Goal: Task Accomplishment & Management: Manage account settings

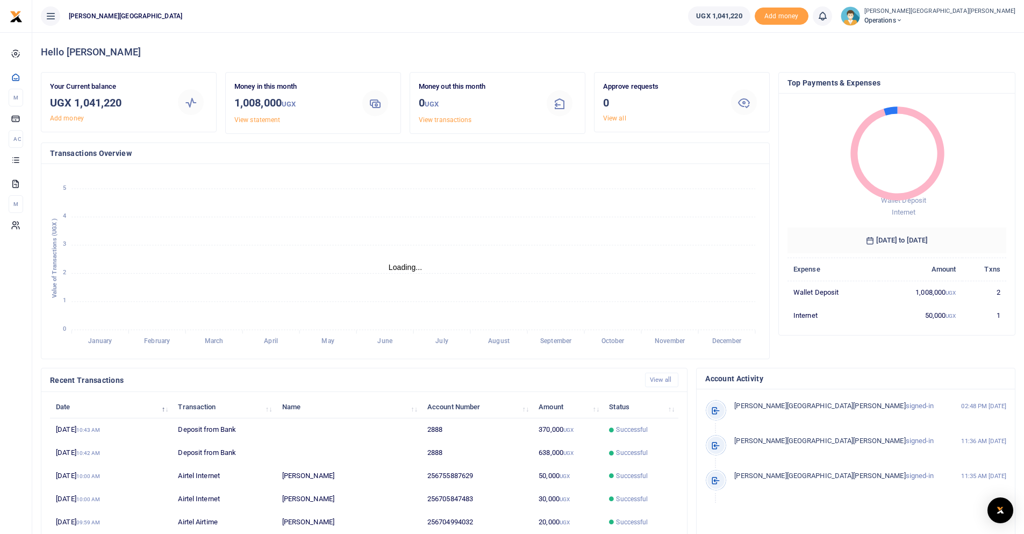
scroll to position [9, 9]
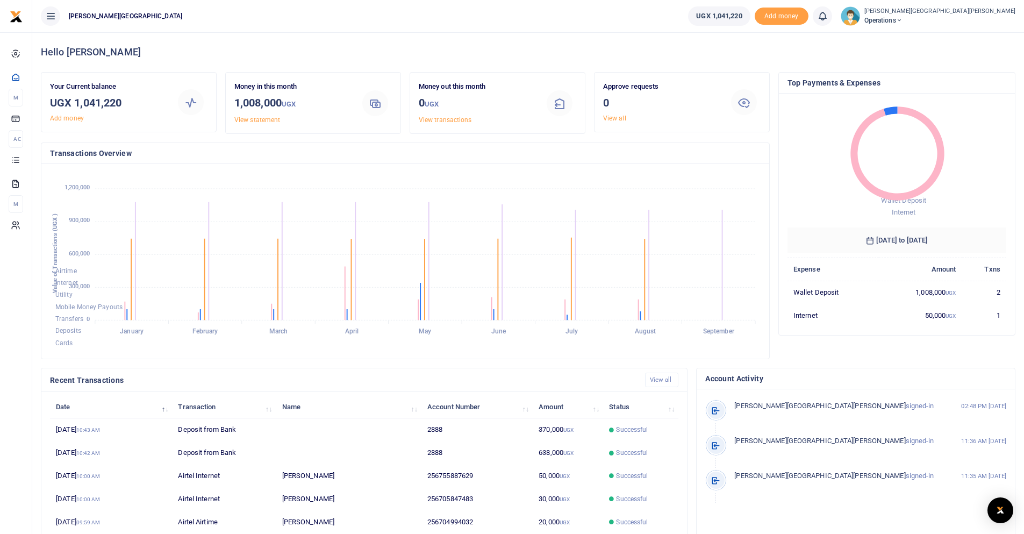
click at [366, 14] on ul "[PERSON_NAME][GEOGRAPHIC_DATA]" at bounding box center [355, 16] width 647 height 32
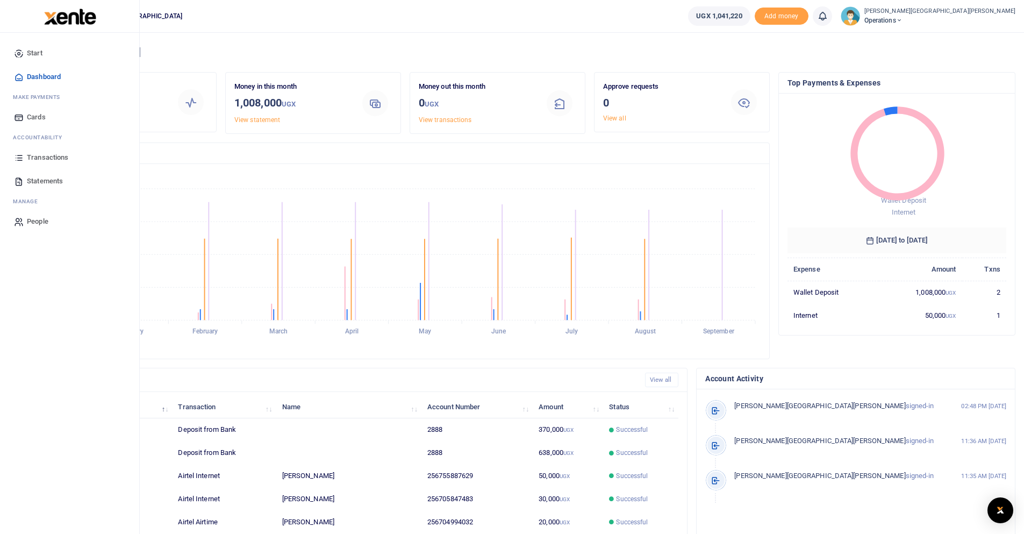
click at [44, 156] on span "Transactions" at bounding box center [47, 157] width 41 height 11
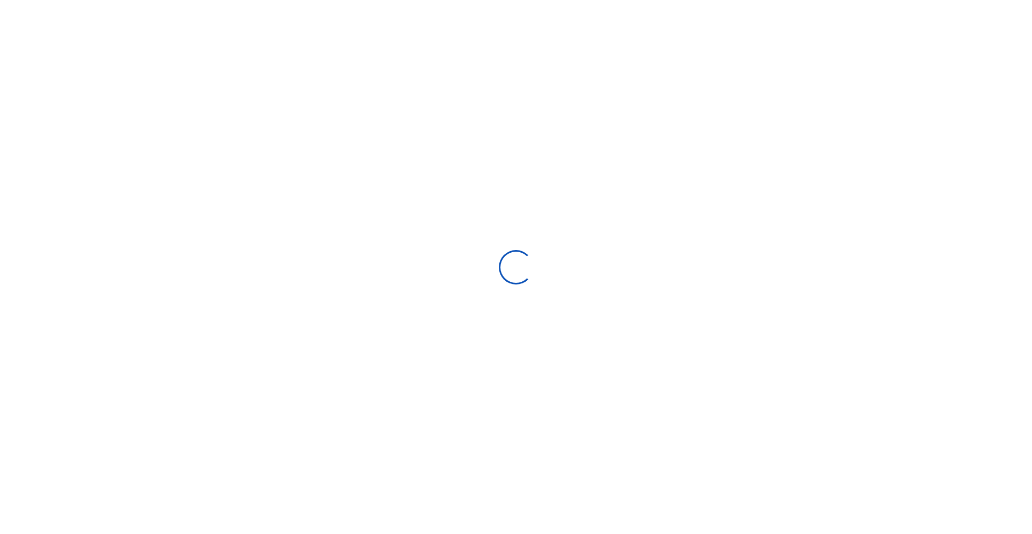
select select
type input "08/06/2025 - 09/04/2025"
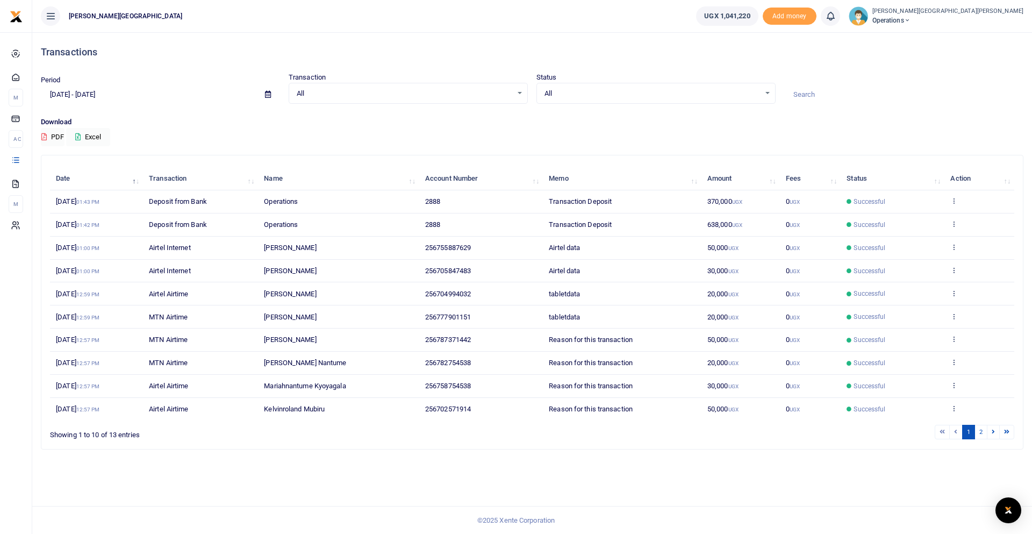
click at [904, 20] on icon at bounding box center [907, 21] width 6 height 8
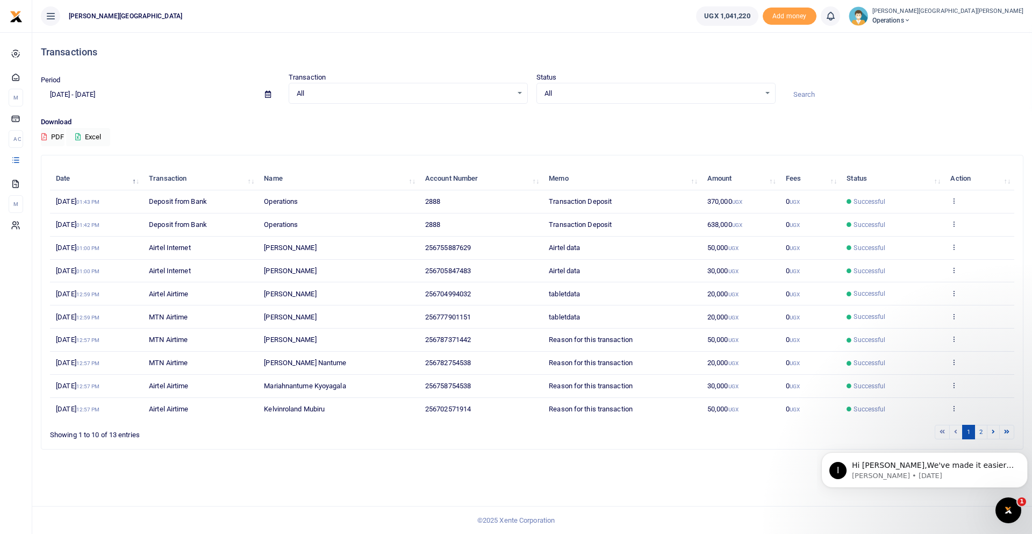
click at [408, 12] on ul "[PERSON_NAME][GEOGRAPHIC_DATA]" at bounding box center [359, 16] width 655 height 32
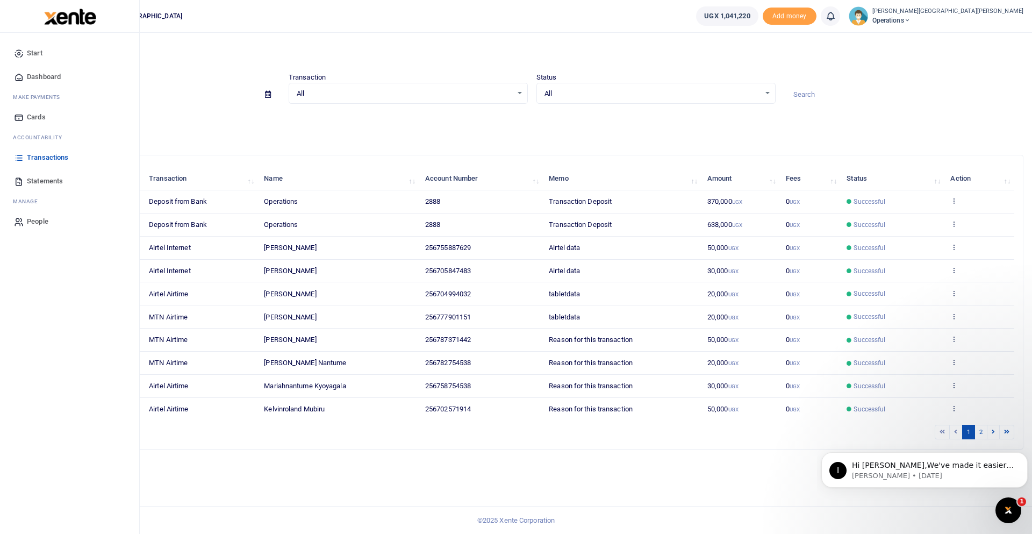
click at [37, 222] on span "People" at bounding box center [38, 221] width 22 height 11
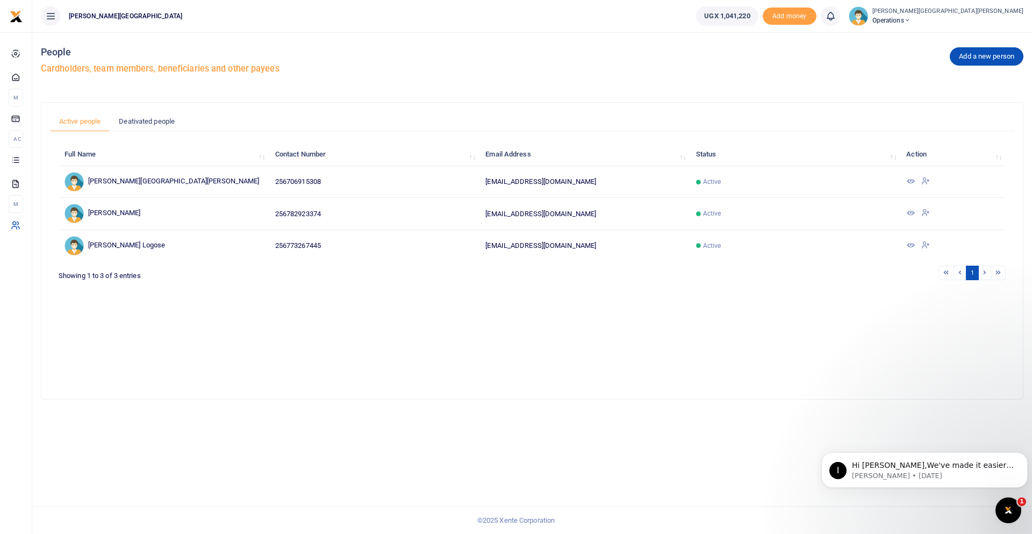
click at [927, 249] on icon at bounding box center [925, 245] width 9 height 10
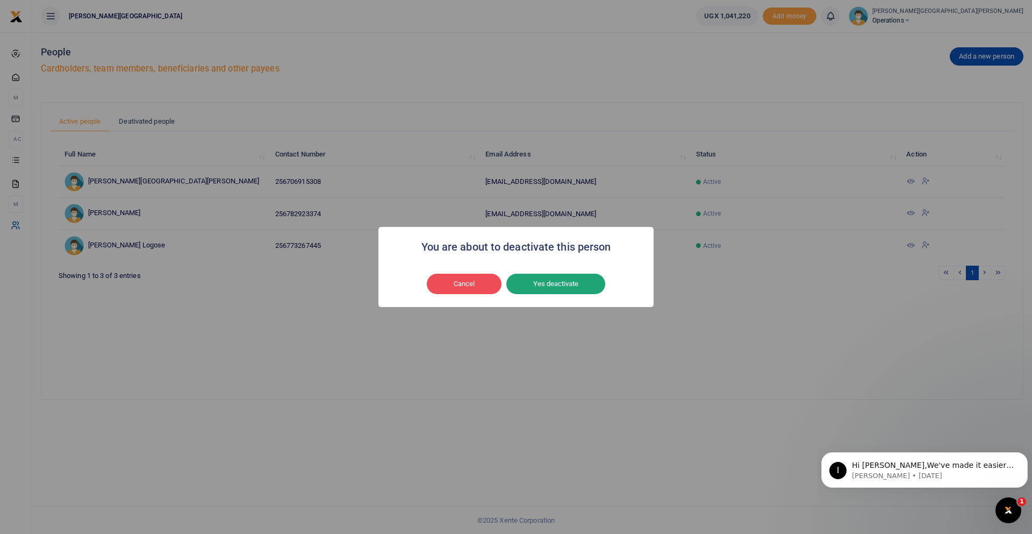
click at [557, 285] on button "Yes deactivate" at bounding box center [555, 284] width 99 height 20
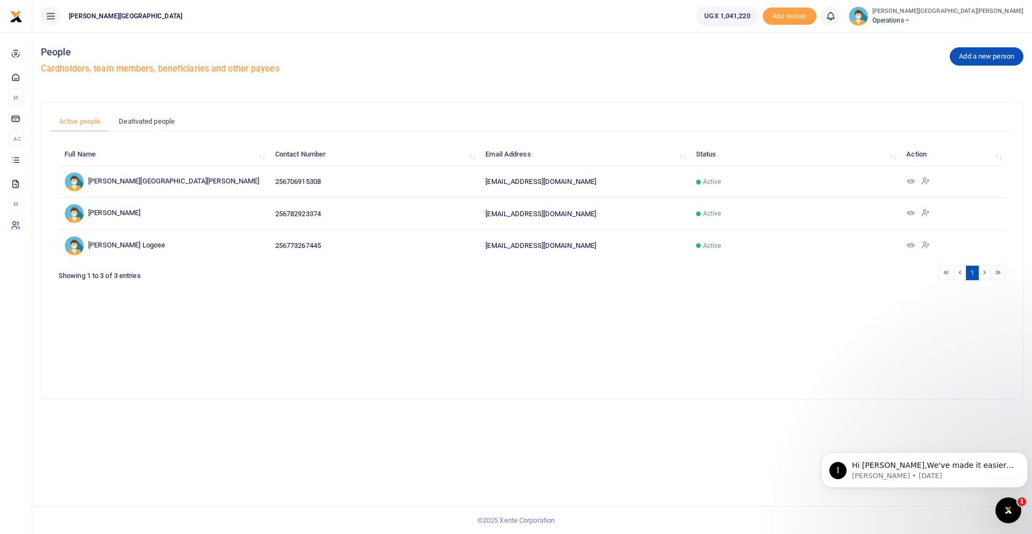
click at [725, 218] on span "Active" at bounding box center [795, 214] width 198 height 10
click at [911, 184] on icon at bounding box center [910, 181] width 9 height 9
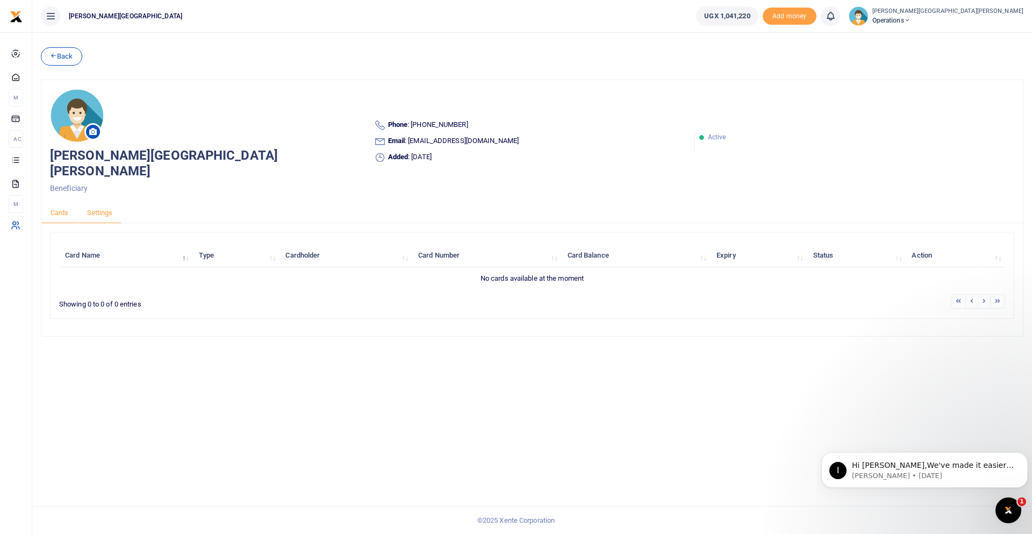
click at [110, 210] on link "Settings" at bounding box center [100, 213] width 44 height 20
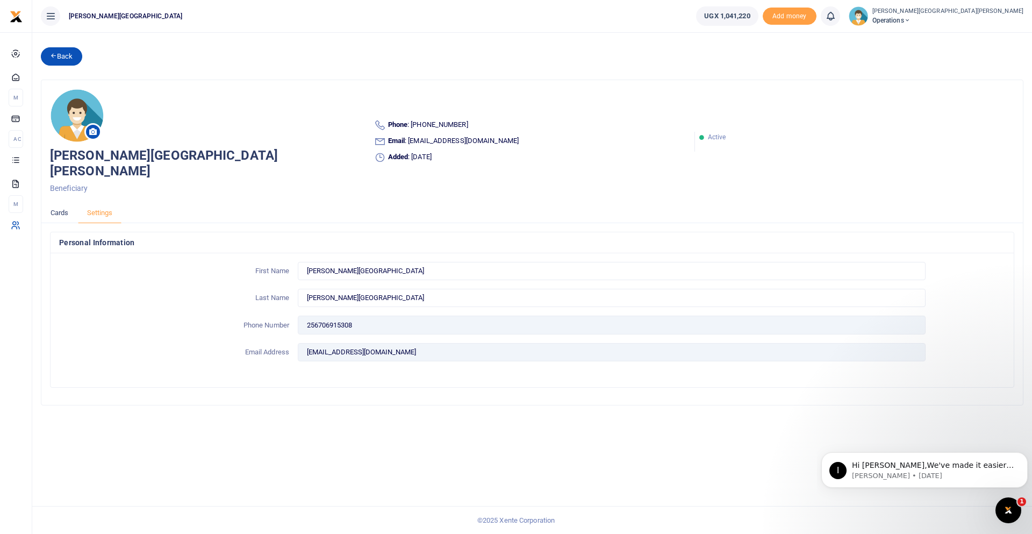
click at [59, 52] on link "Back" at bounding box center [61, 56] width 41 height 18
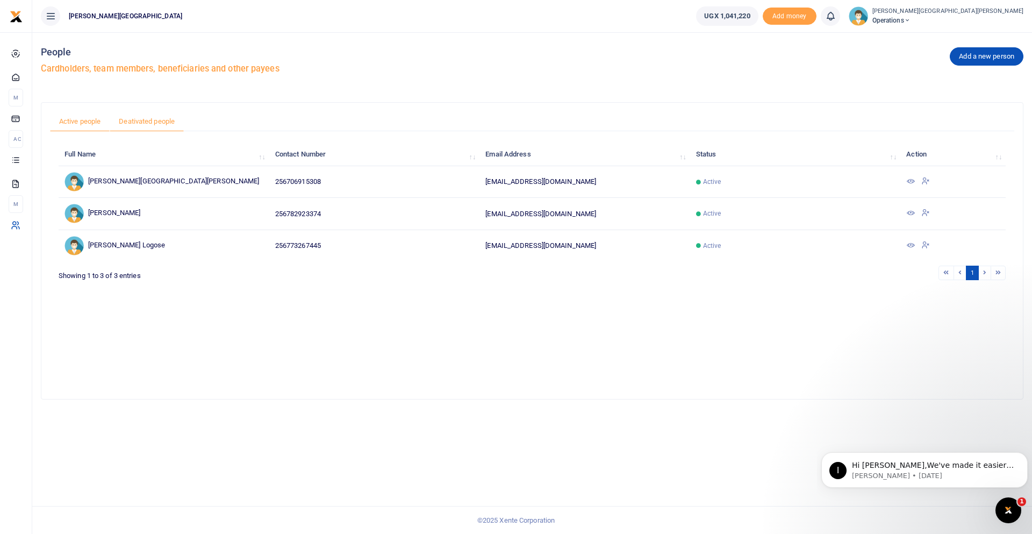
click at [135, 119] on link "Deativated people" at bounding box center [147, 121] width 74 height 20
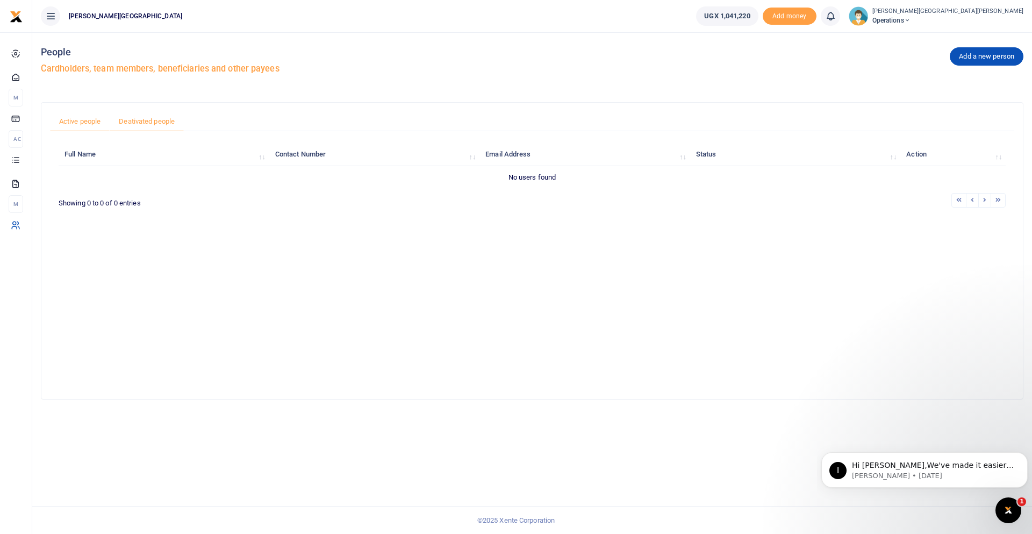
click at [76, 118] on link "Active people" at bounding box center [80, 121] width 60 height 20
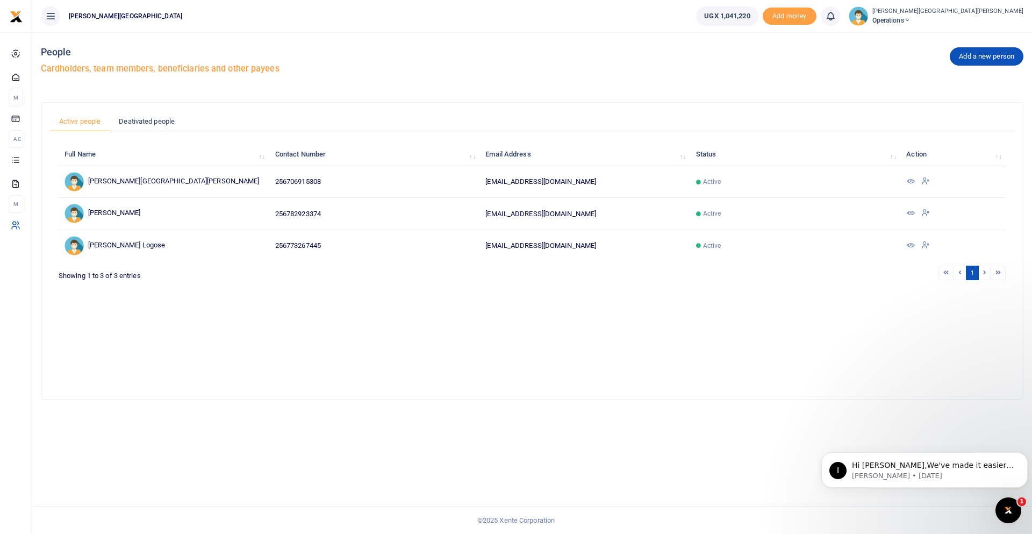
click at [910, 185] on icon at bounding box center [910, 181] width 9 height 9
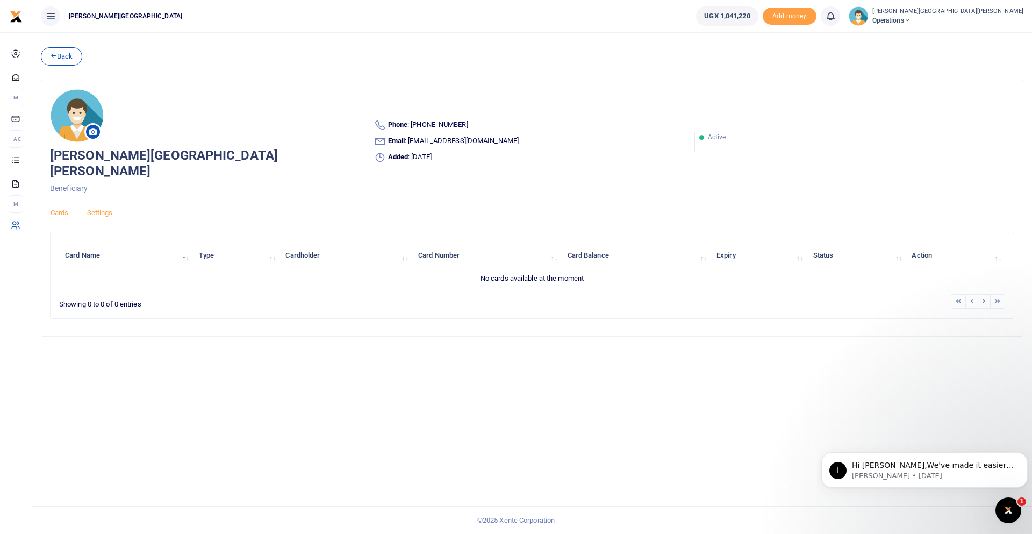
click at [105, 212] on link "Settings" at bounding box center [100, 213] width 44 height 20
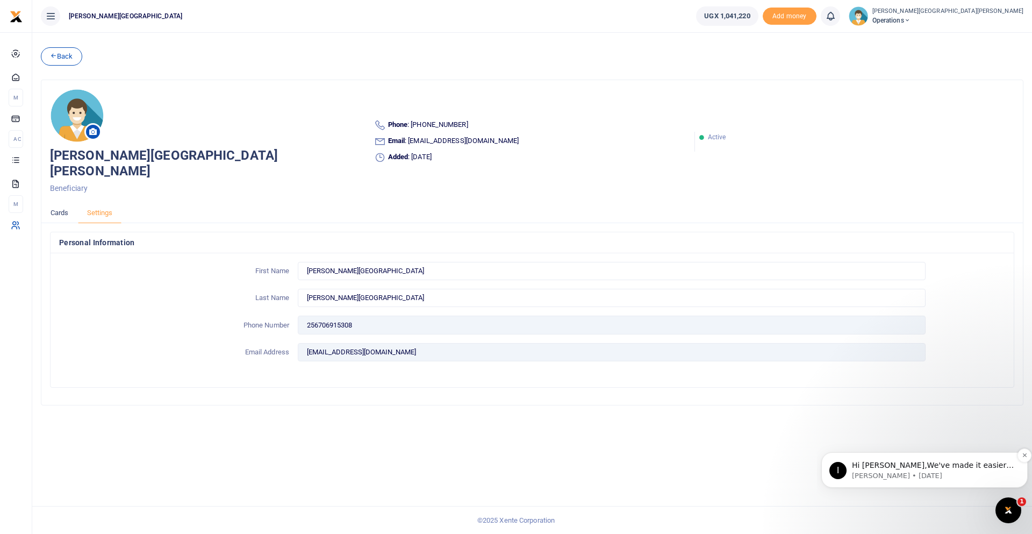
click at [905, 471] on p "[PERSON_NAME] • [DATE]" at bounding box center [933, 476] width 162 height 10
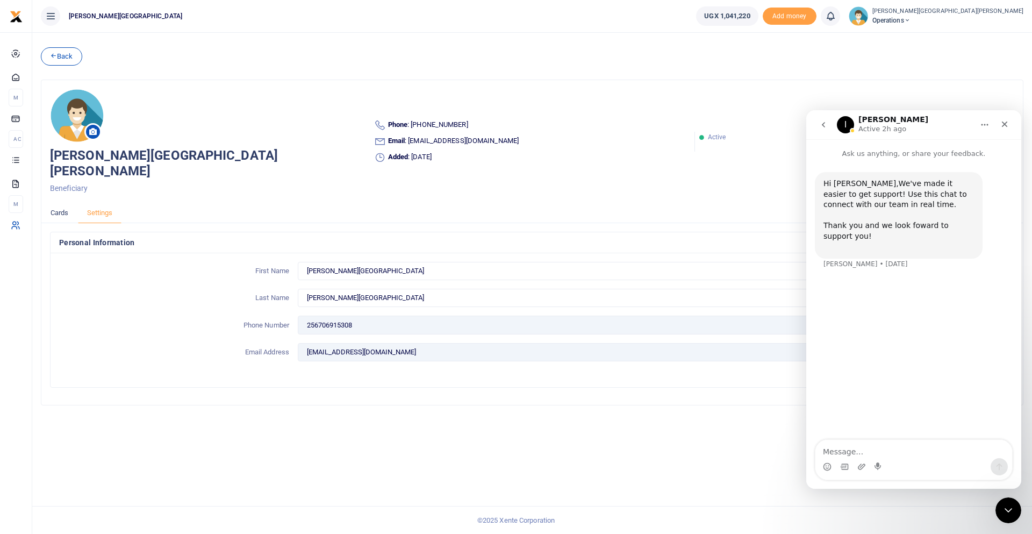
click at [875, 448] on textarea "Message…" at bounding box center [914, 449] width 197 height 18
type textarea "hello Ibrahim, how are you?"
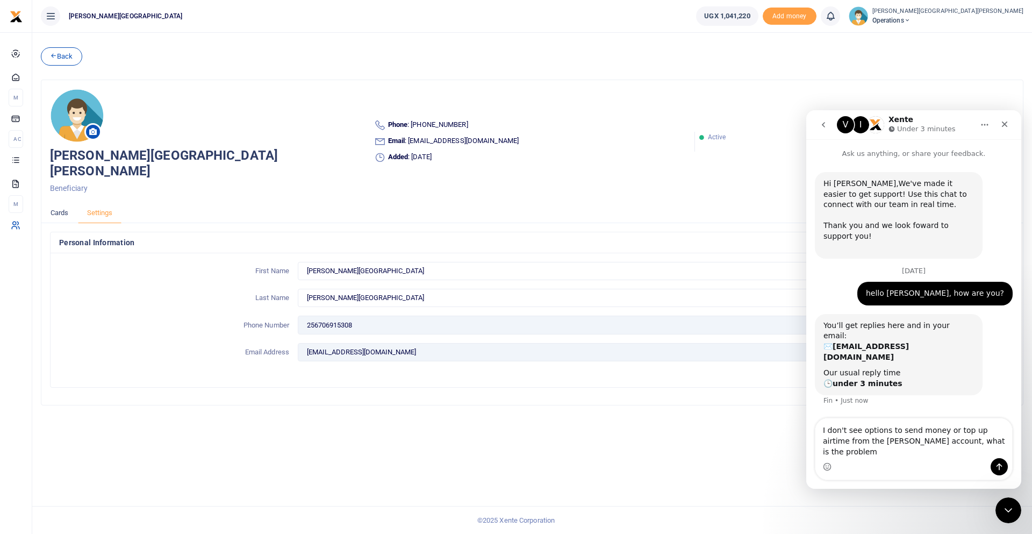
type textarea "I don't see options to send money or top up airtime from the Hutchinson account…"
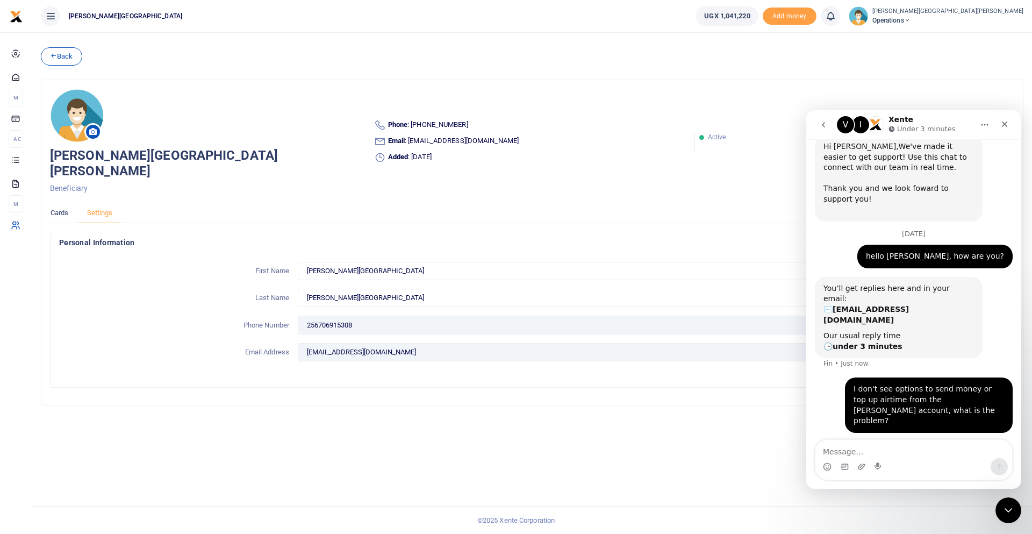
scroll to position [40, 0]
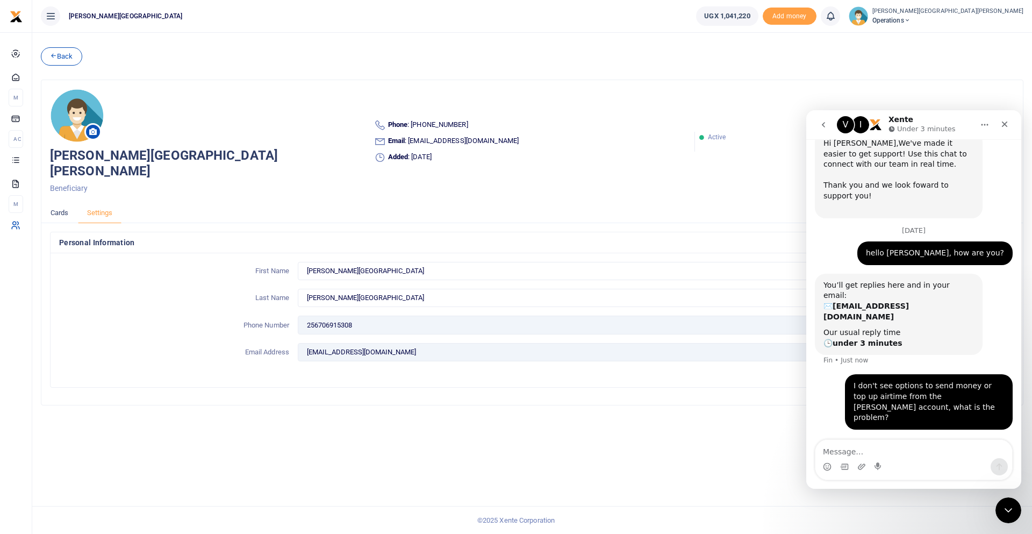
click at [983, 123] on icon "Home" at bounding box center [985, 124] width 9 height 9
click at [955, 89] on div "Hutchinson center research institute Hutchinson center research institute Benef…" at bounding box center [532, 141] width 973 height 105
click at [1008, 124] on icon "Close" at bounding box center [1004, 124] width 9 height 9
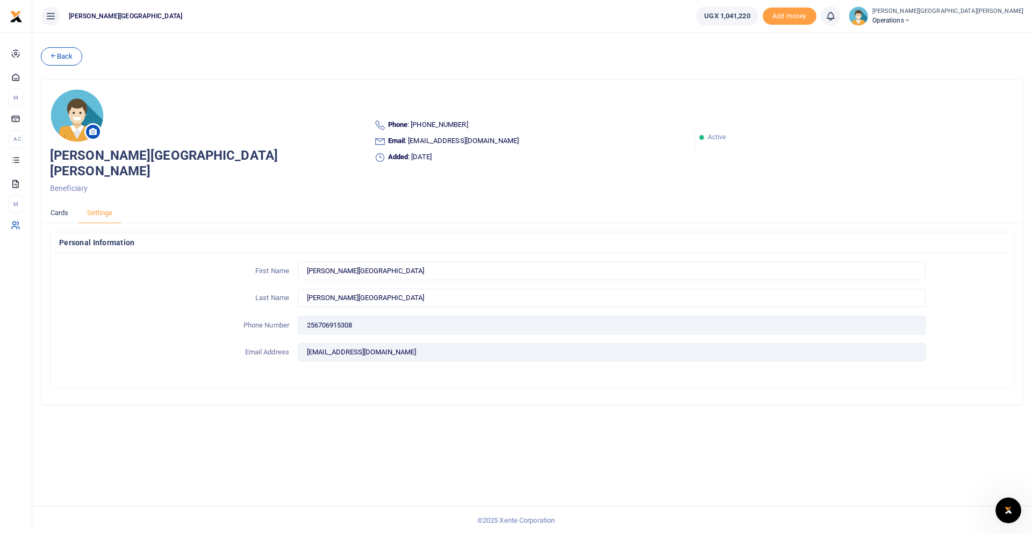
click at [52, 14] on icon at bounding box center [50, 16] width 11 height 12
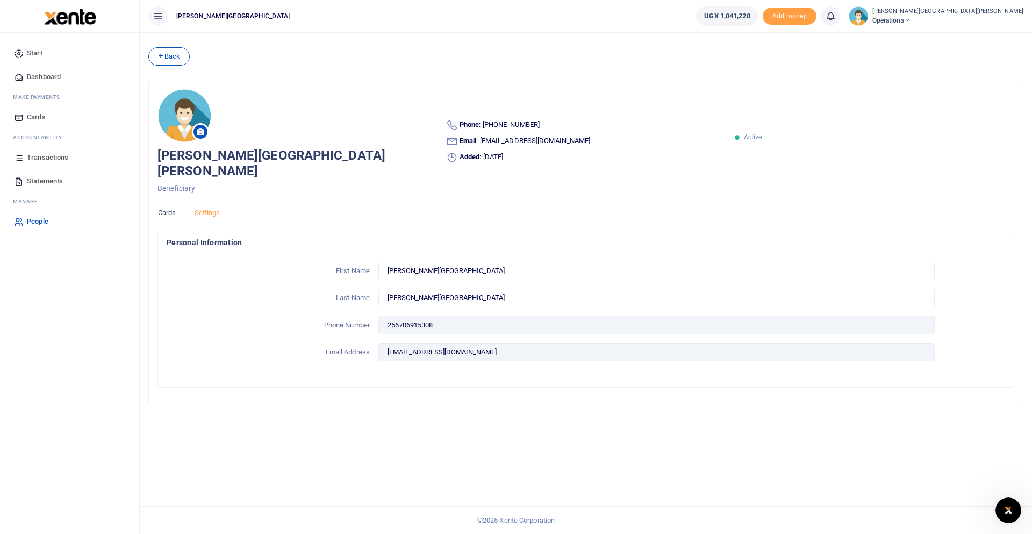
click at [25, 51] on link "Start" at bounding box center [70, 53] width 122 height 24
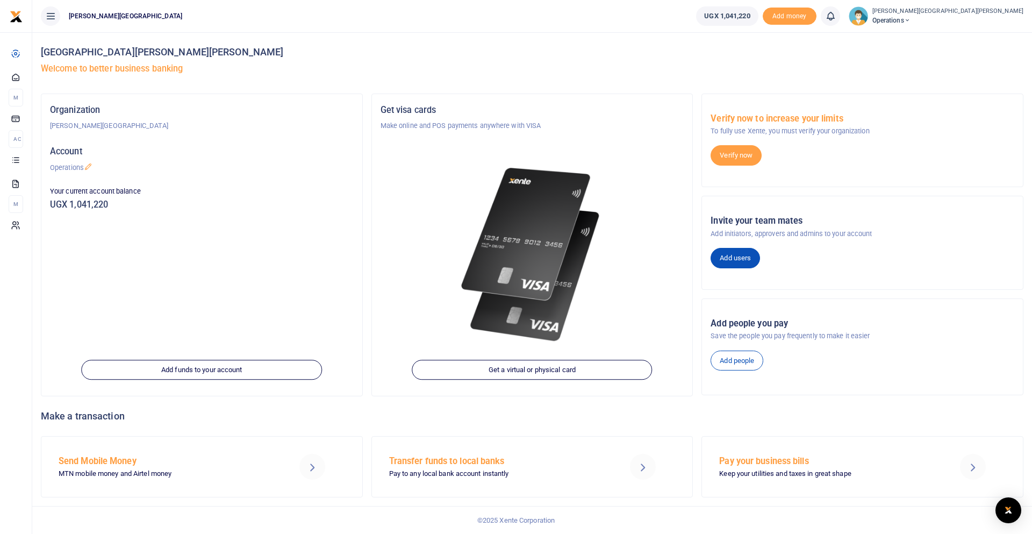
click at [738, 256] on link "Add users" at bounding box center [735, 258] width 49 height 20
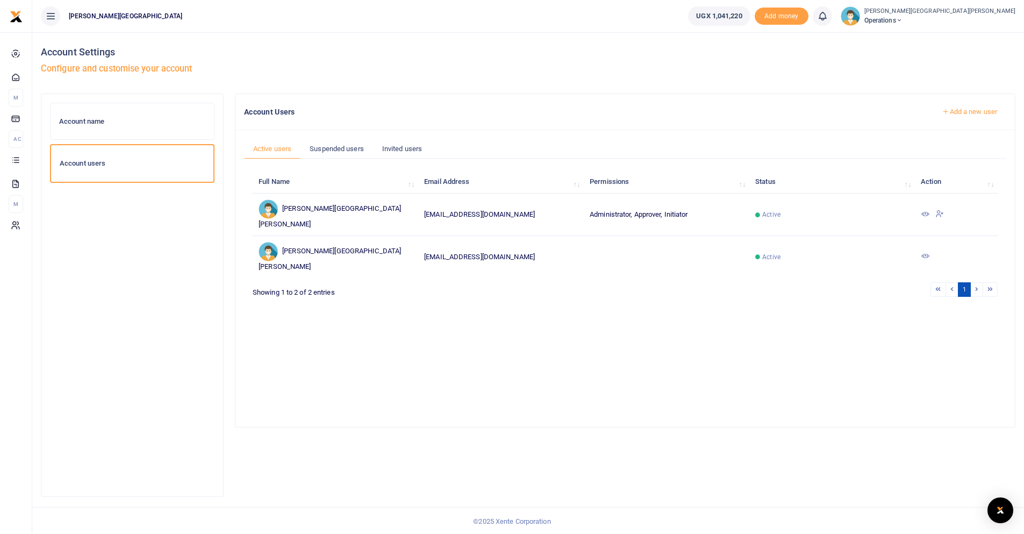
click at [286, 278] on td "[PERSON_NAME][GEOGRAPHIC_DATA][PERSON_NAME]" at bounding box center [336, 257] width 166 height 42
click at [927, 260] on icon at bounding box center [925, 256] width 9 height 9
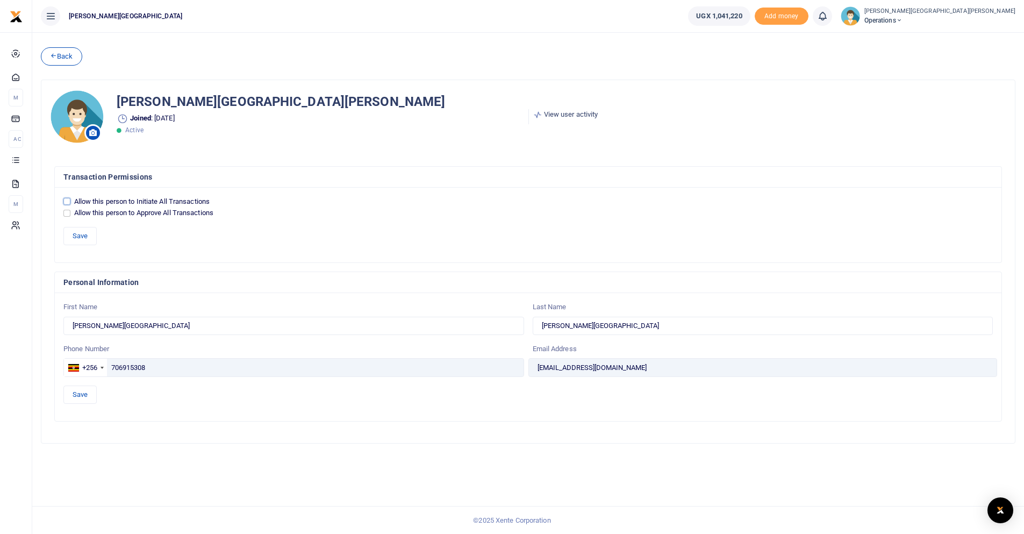
click at [66, 205] on input "Allow this person to Initiate All Transactions" at bounding box center [66, 201] width 7 height 7
checkbox input "true"
click at [66, 217] on input "Allow this person to Approve All Transactions" at bounding box center [66, 213] width 7 height 7
checkbox input "true"
click at [81, 245] on button "Save" at bounding box center [79, 236] width 33 height 18
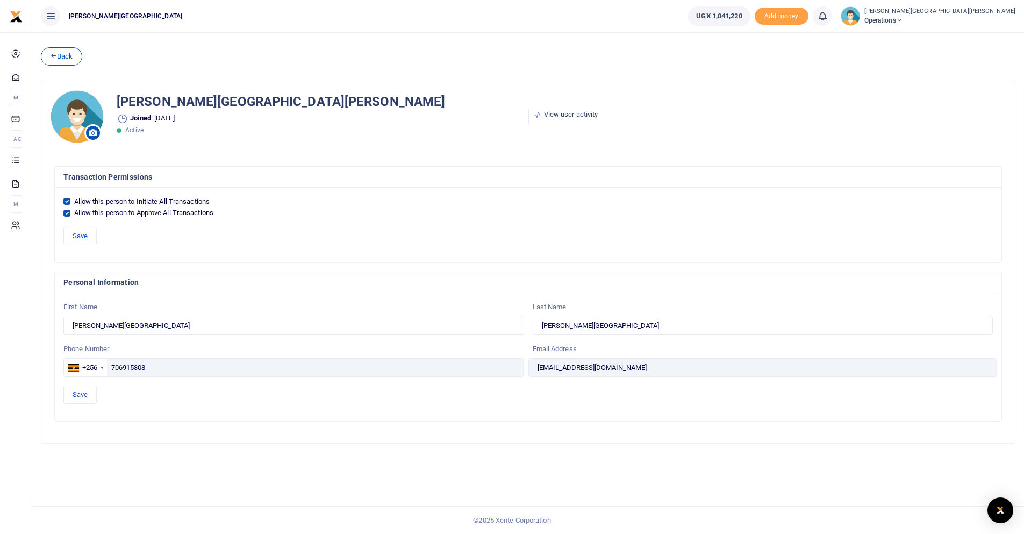
click at [864, 18] on span "Operations" at bounding box center [939, 21] width 151 height 10
click at [74, 54] on link "Back" at bounding box center [61, 56] width 41 height 18
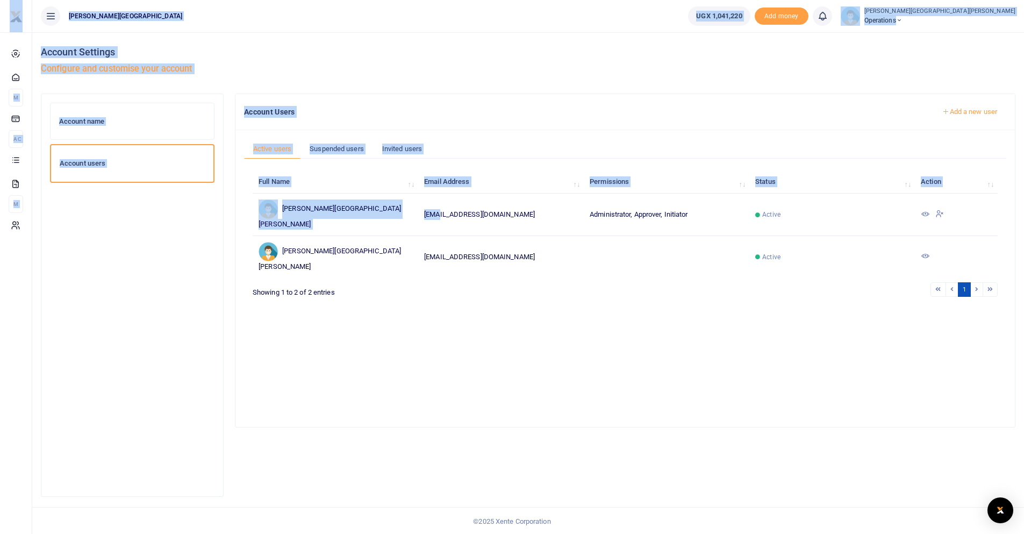
drag, startPoint x: 505, startPoint y: 219, endPoint x: 439, endPoint y: 220, distance: 66.7
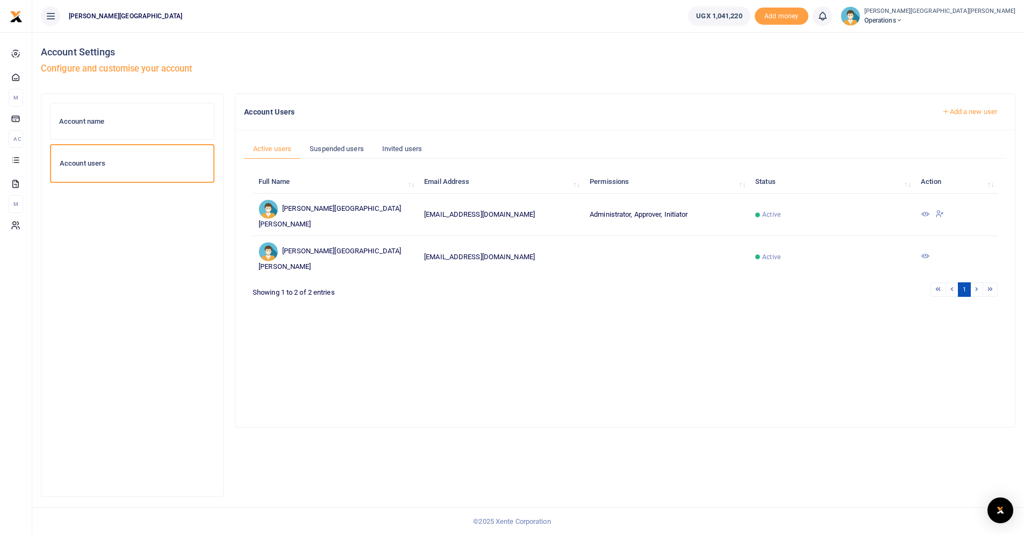
click at [446, 223] on td "[EMAIL_ADDRESS][DOMAIN_NAME]" at bounding box center [501, 215] width 166 height 42
drag, startPoint x: 425, startPoint y: 219, endPoint x: 502, endPoint y: 219, distance: 76.9
click at [502, 219] on td "[EMAIL_ADDRESS][DOMAIN_NAME]" at bounding box center [501, 215] width 166 height 42
copy td "[EMAIL_ADDRESS][DOMAIN_NAME]"
click at [896, 18] on icon at bounding box center [899, 21] width 6 height 8
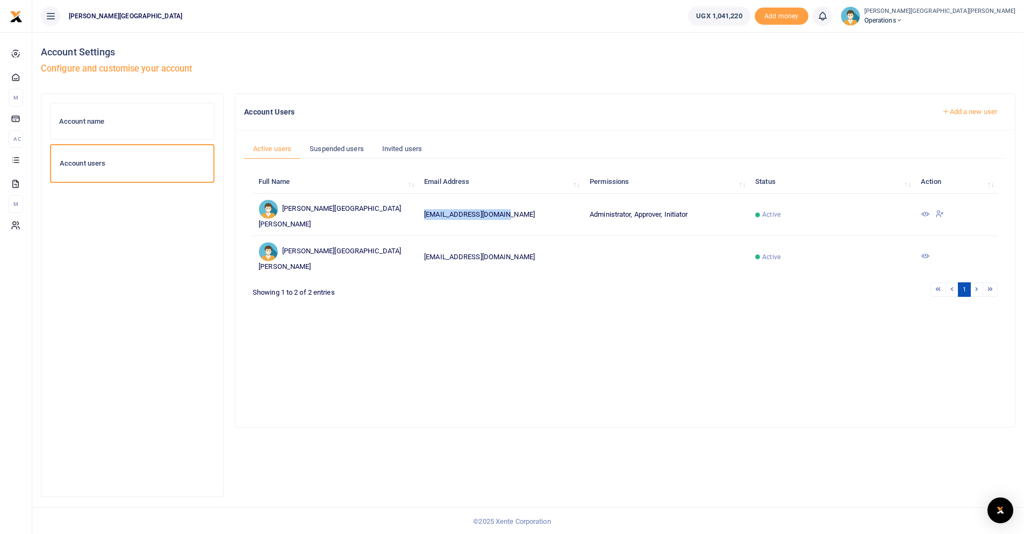
click at [864, 13] on small "[PERSON_NAME][GEOGRAPHIC_DATA][PERSON_NAME]" at bounding box center [939, 11] width 151 height 9
